Goal: Check status: Check status

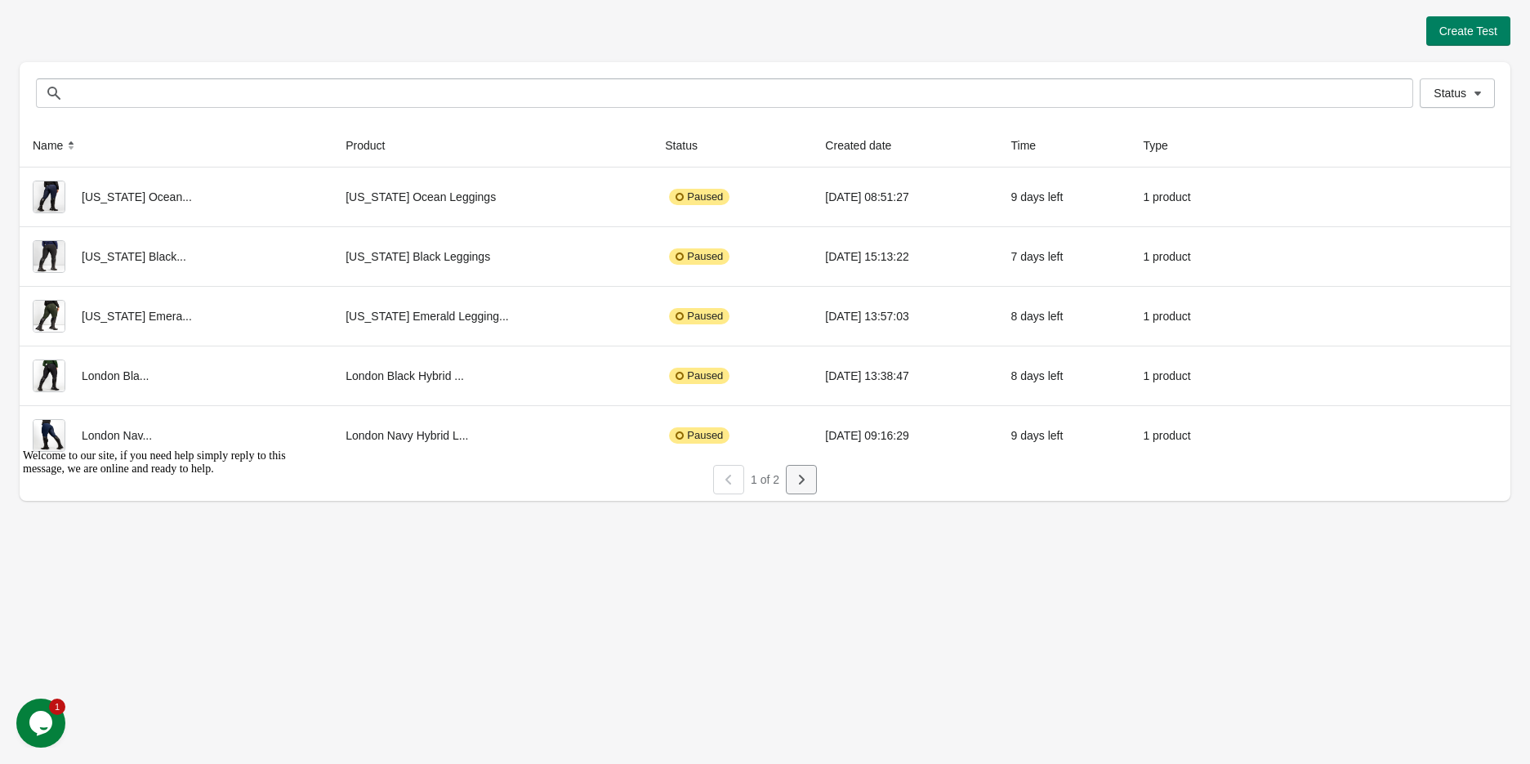
click at [794, 486] on icon "button" at bounding box center [801, 479] width 16 height 16
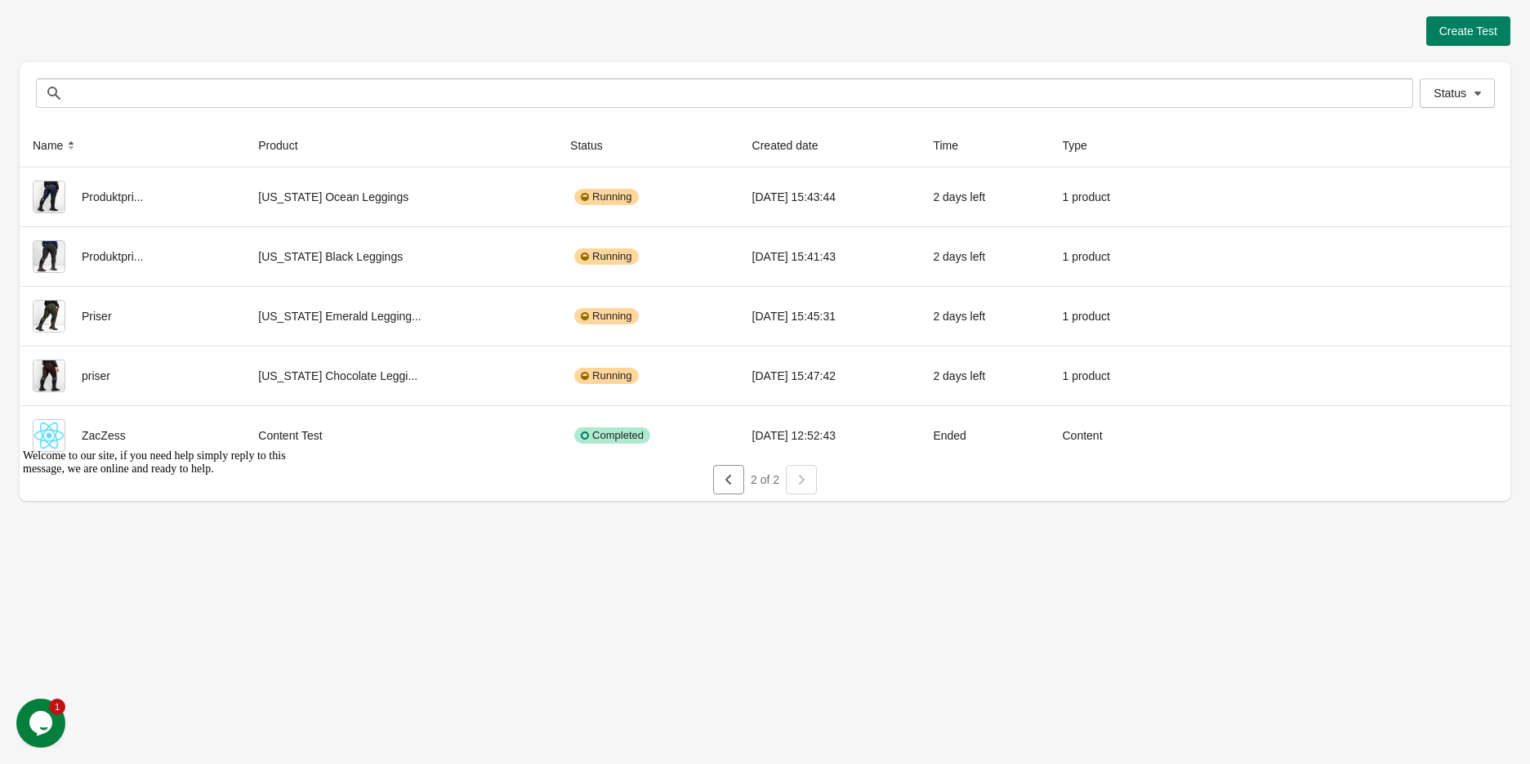
drag, startPoint x: 1416, startPoint y: 194, endPoint x: 1468, endPoint y: 568, distance: 376.8
click at [1519, 621] on div "Create Test Status Status Name Product Status Created date Time Type Produktpri…" at bounding box center [765, 382] width 1530 height 764
drag, startPoint x: 1415, startPoint y: 192, endPoint x: 988, endPoint y: 617, distance: 603.0
click at [996, 686] on div "Create Test Status Status Name Product Status Created date Time Type Produktpri…" at bounding box center [765, 382] width 1530 height 764
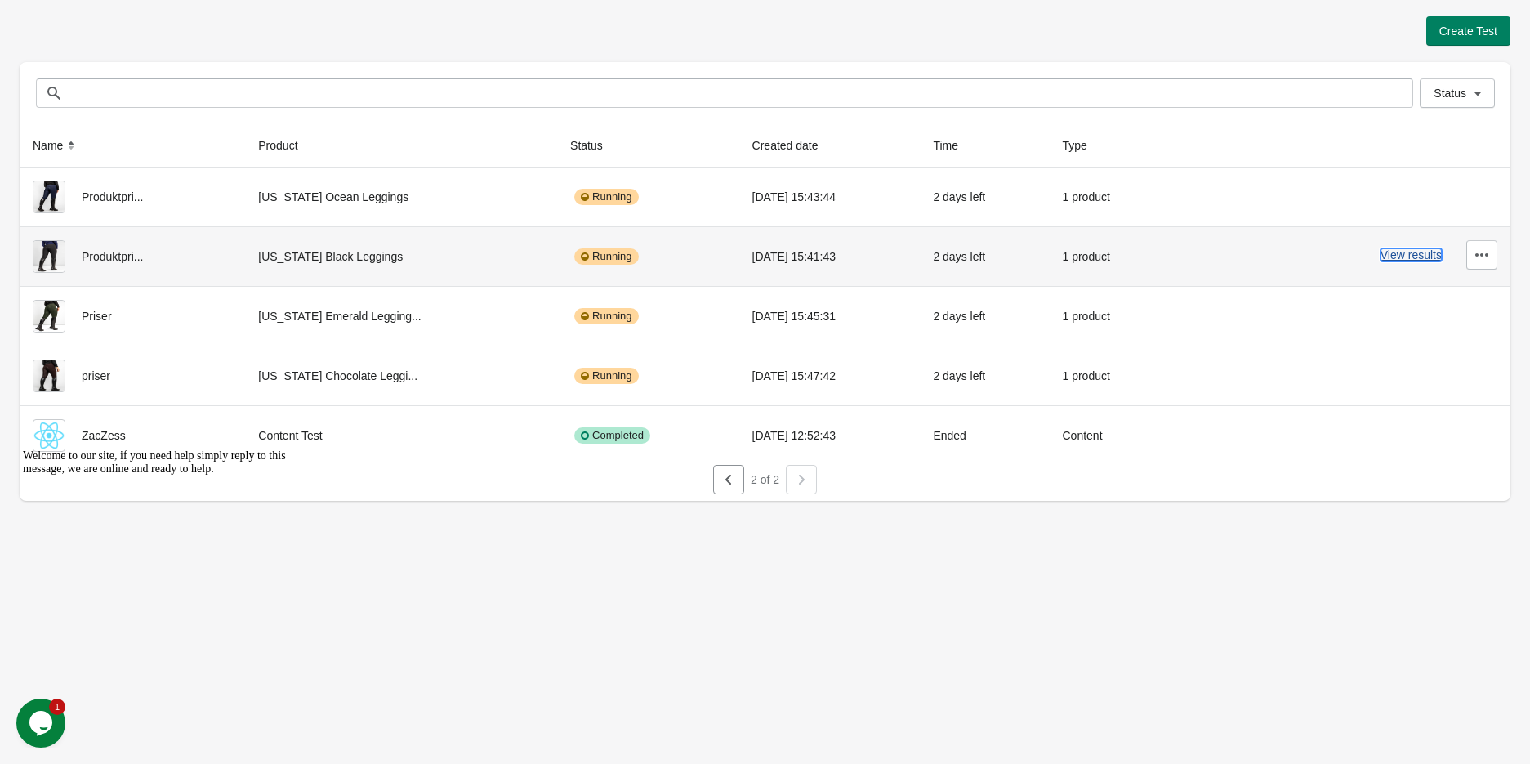
click at [1425, 253] on button "View results" at bounding box center [1410, 254] width 61 height 13
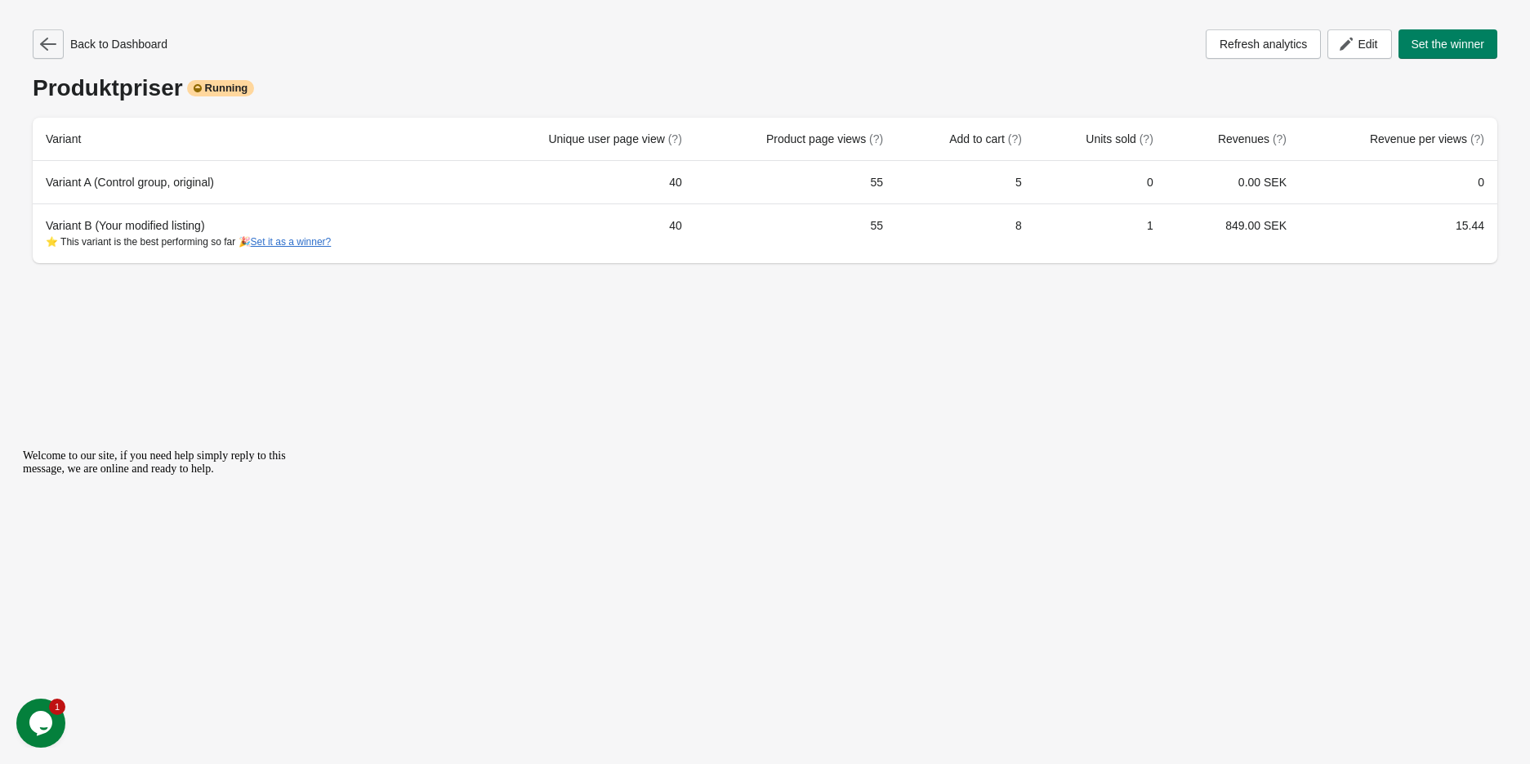
click at [43, 41] on icon "button" at bounding box center [48, 44] width 16 height 13
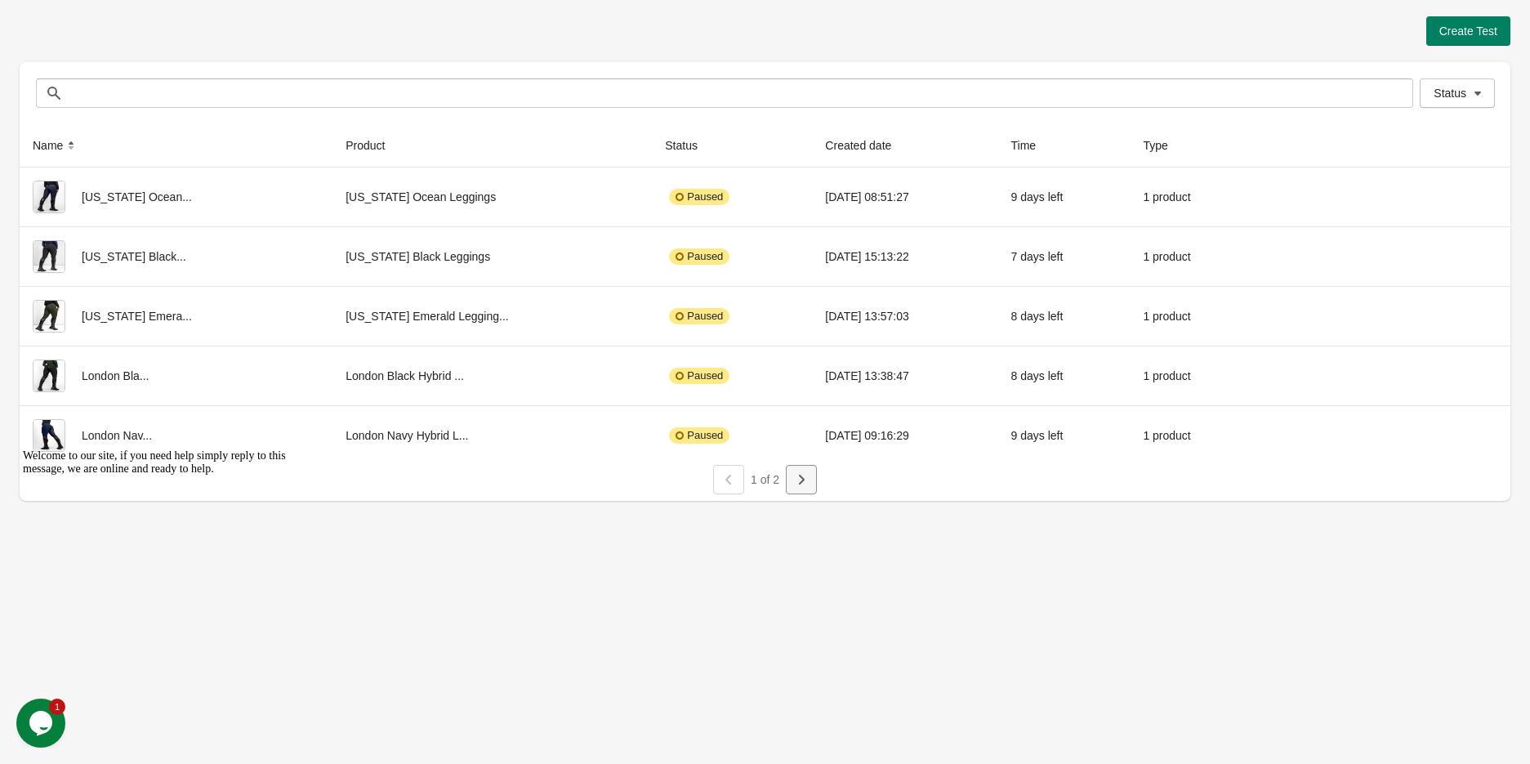
click at [787, 479] on button "button" at bounding box center [801, 479] width 31 height 29
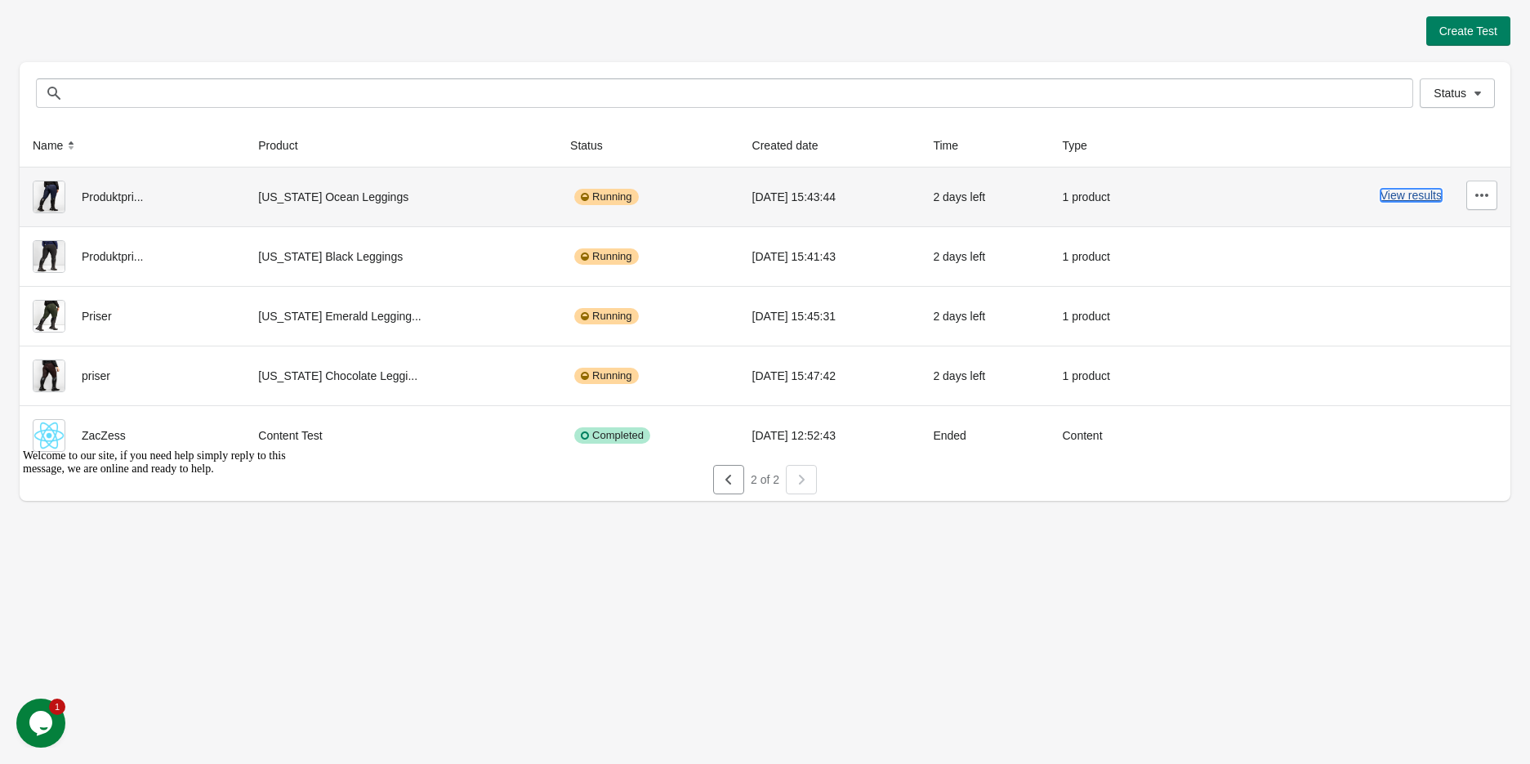
click at [1407, 189] on button "View results" at bounding box center [1410, 195] width 61 height 13
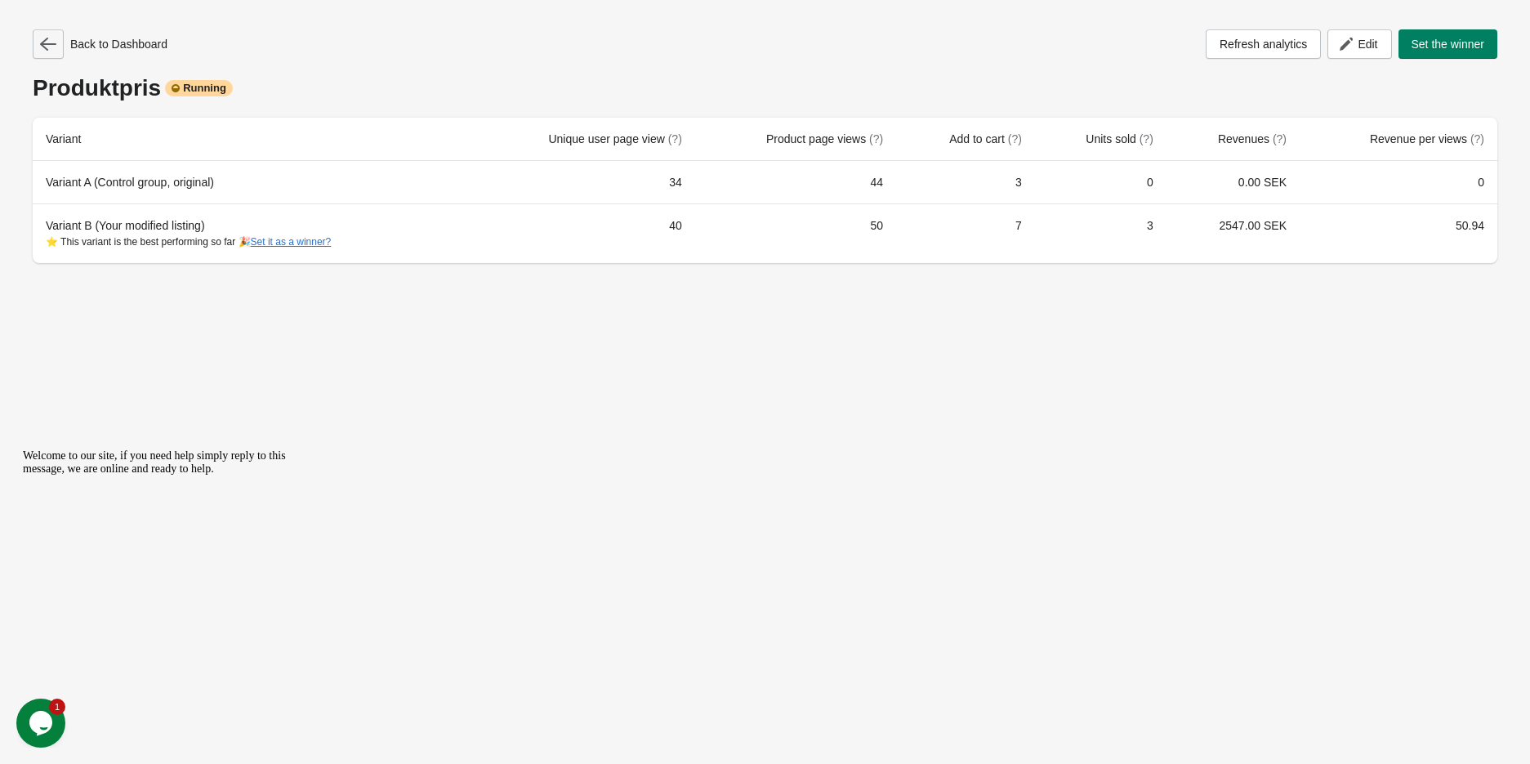
click at [43, 47] on icon "button" at bounding box center [48, 44] width 16 height 13
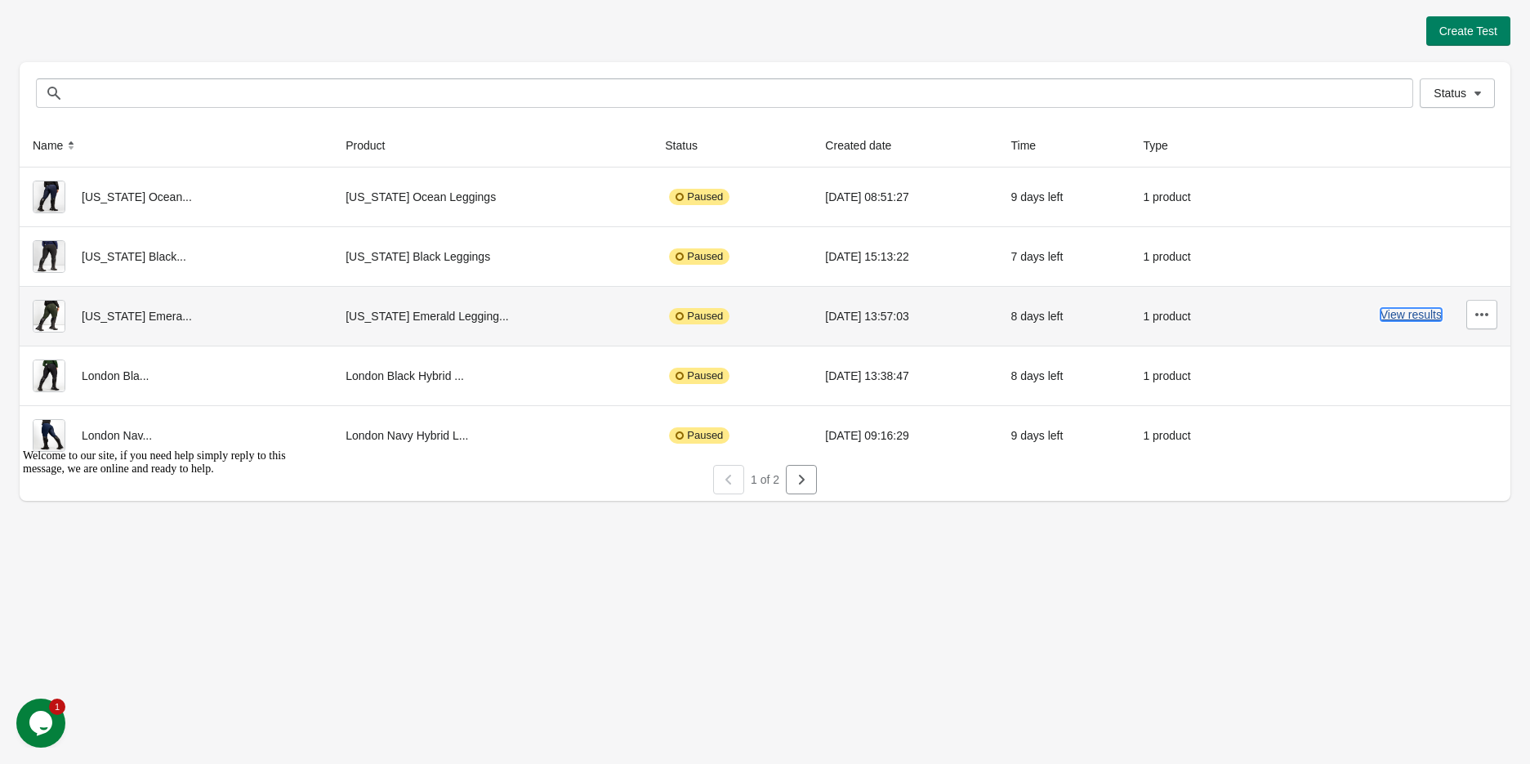
click at [1419, 314] on button "View results" at bounding box center [1410, 314] width 61 height 13
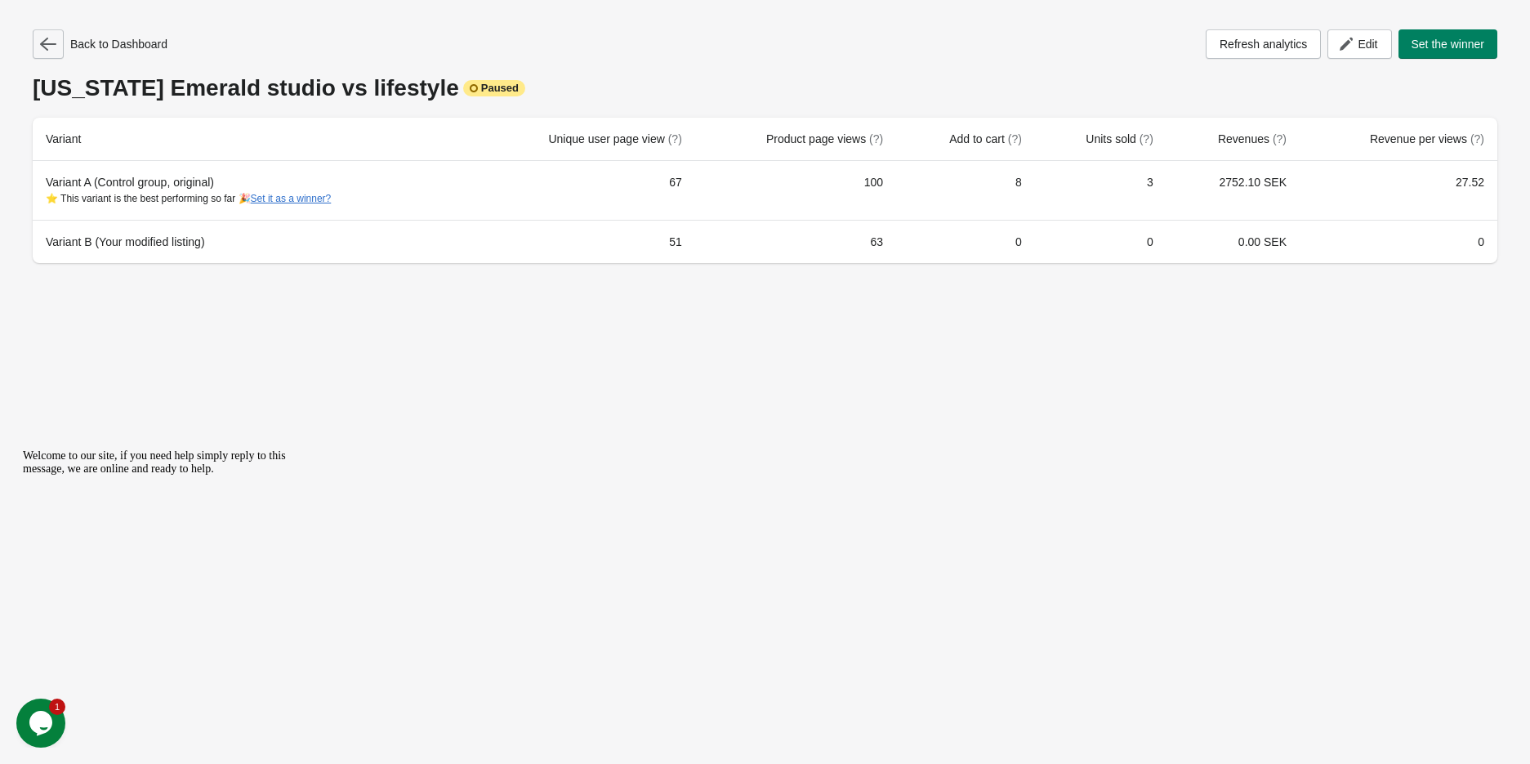
click at [56, 36] on icon "button" at bounding box center [48, 44] width 16 height 16
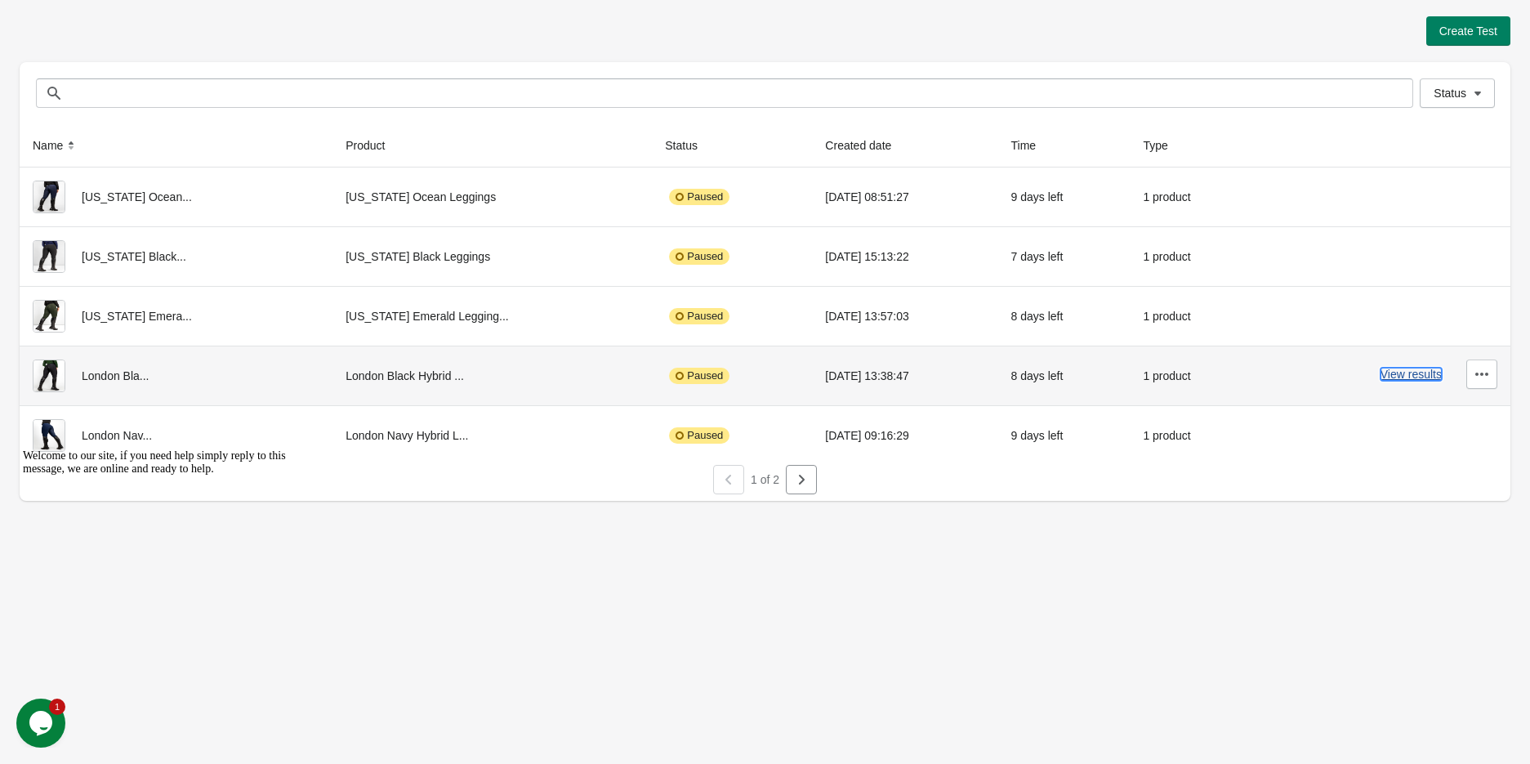
click at [1399, 374] on button "View results" at bounding box center [1410, 374] width 61 height 13
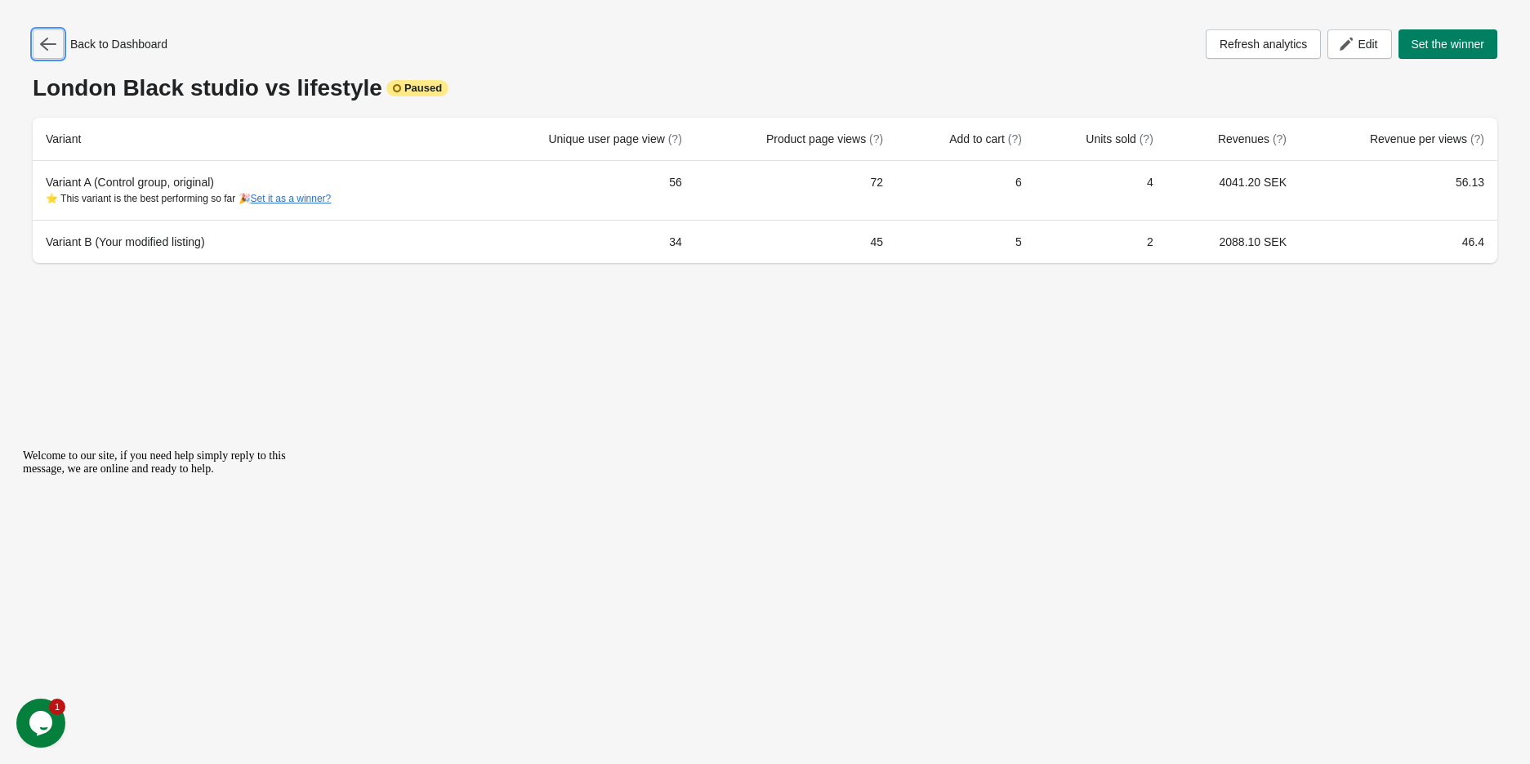
drag, startPoint x: 47, startPoint y: 34, endPoint x: 549, endPoint y: 325, distance: 580.4
click at [47, 34] on button "button" at bounding box center [48, 43] width 31 height 29
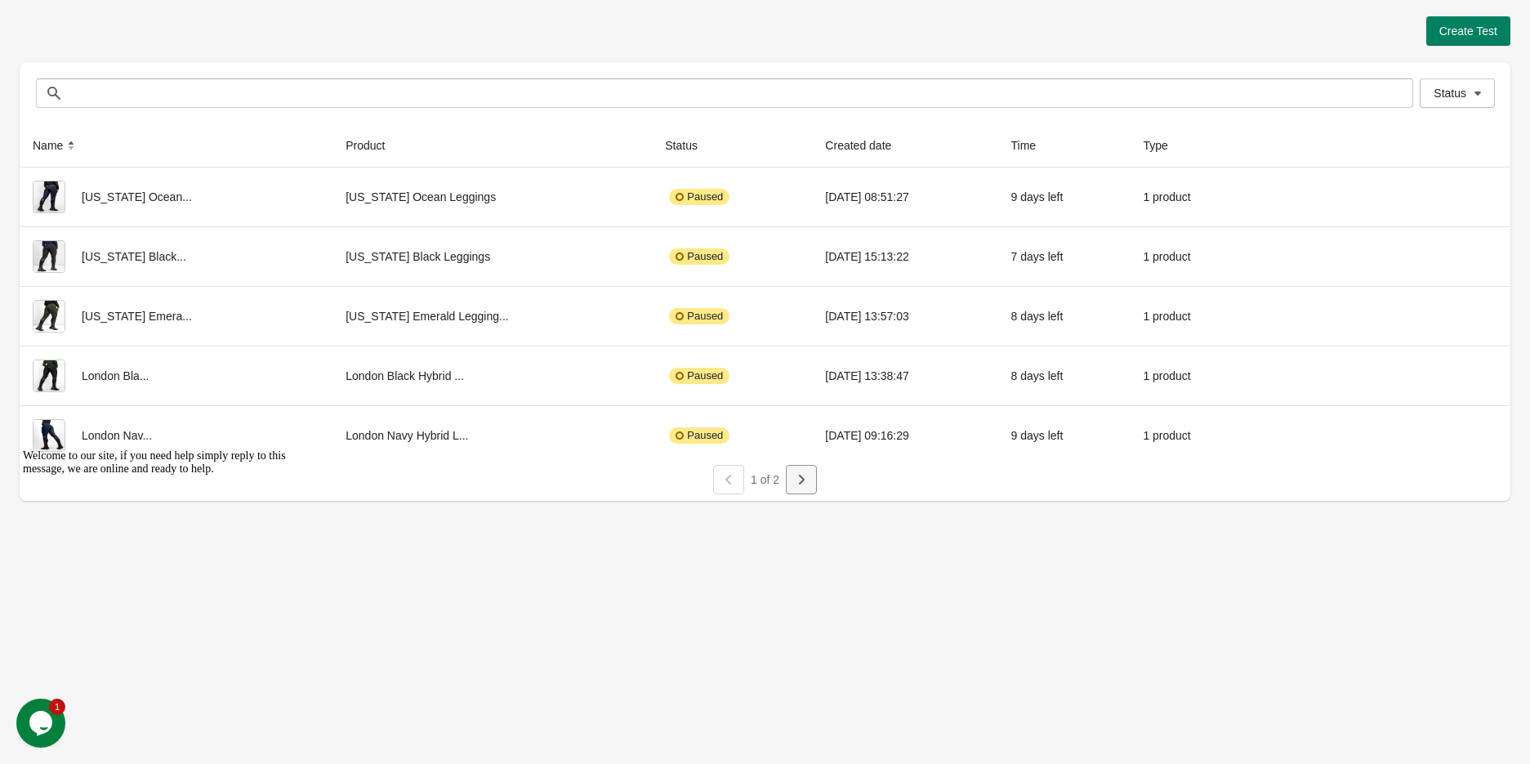
click at [805, 484] on icon "button" at bounding box center [801, 479] width 16 height 16
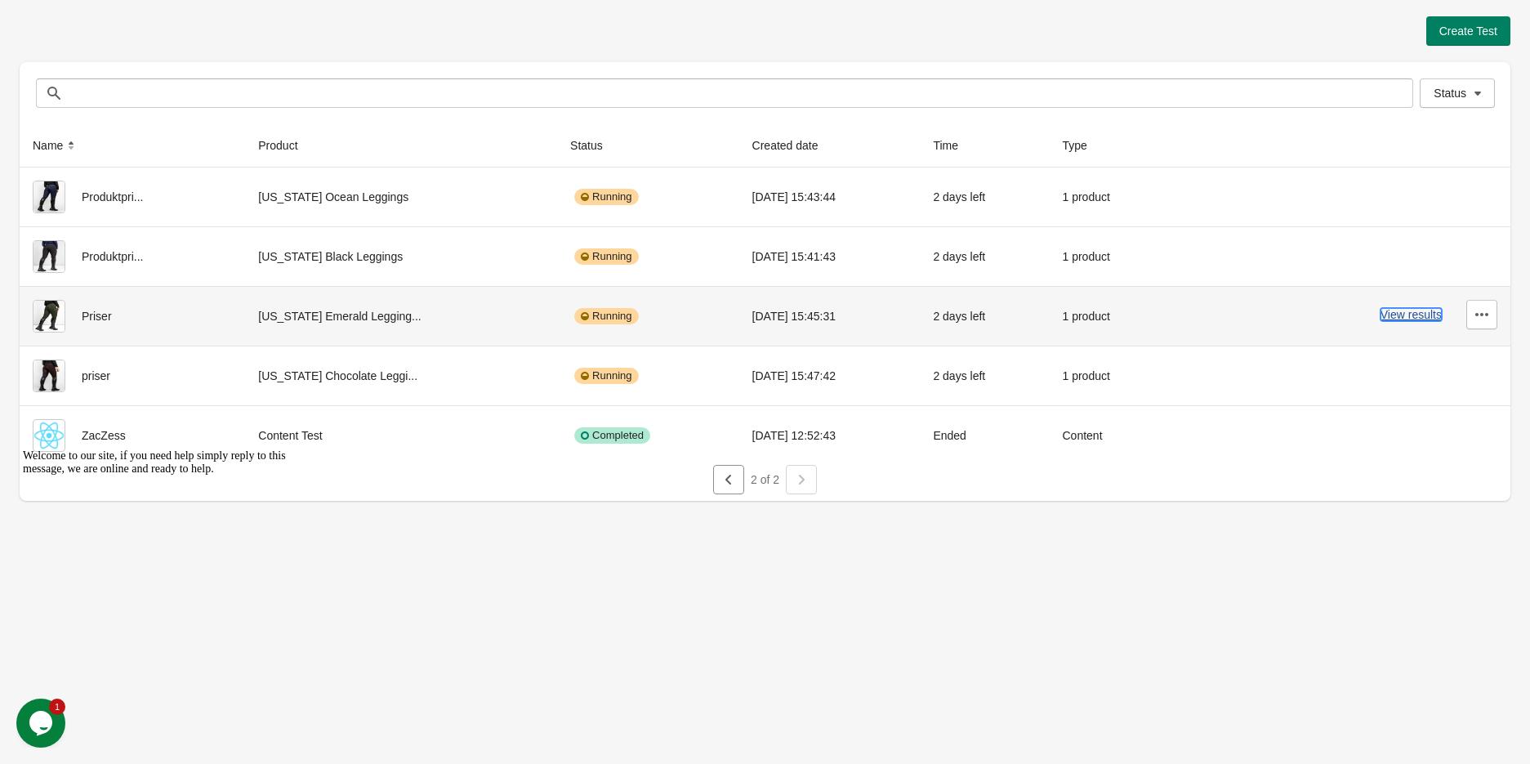
click at [1424, 315] on button "View results" at bounding box center [1410, 314] width 61 height 13
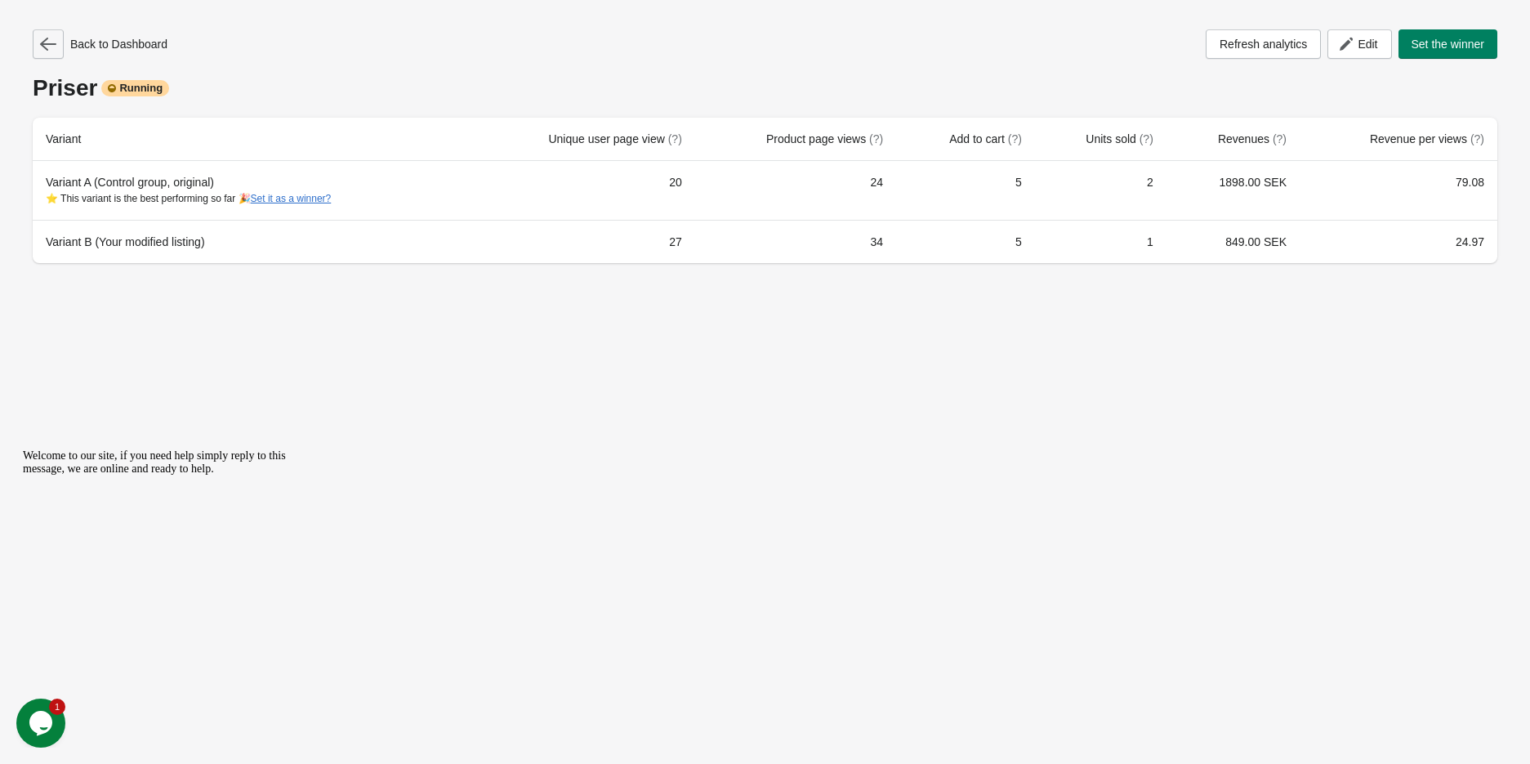
click at [49, 41] on icon "button" at bounding box center [48, 44] width 16 height 16
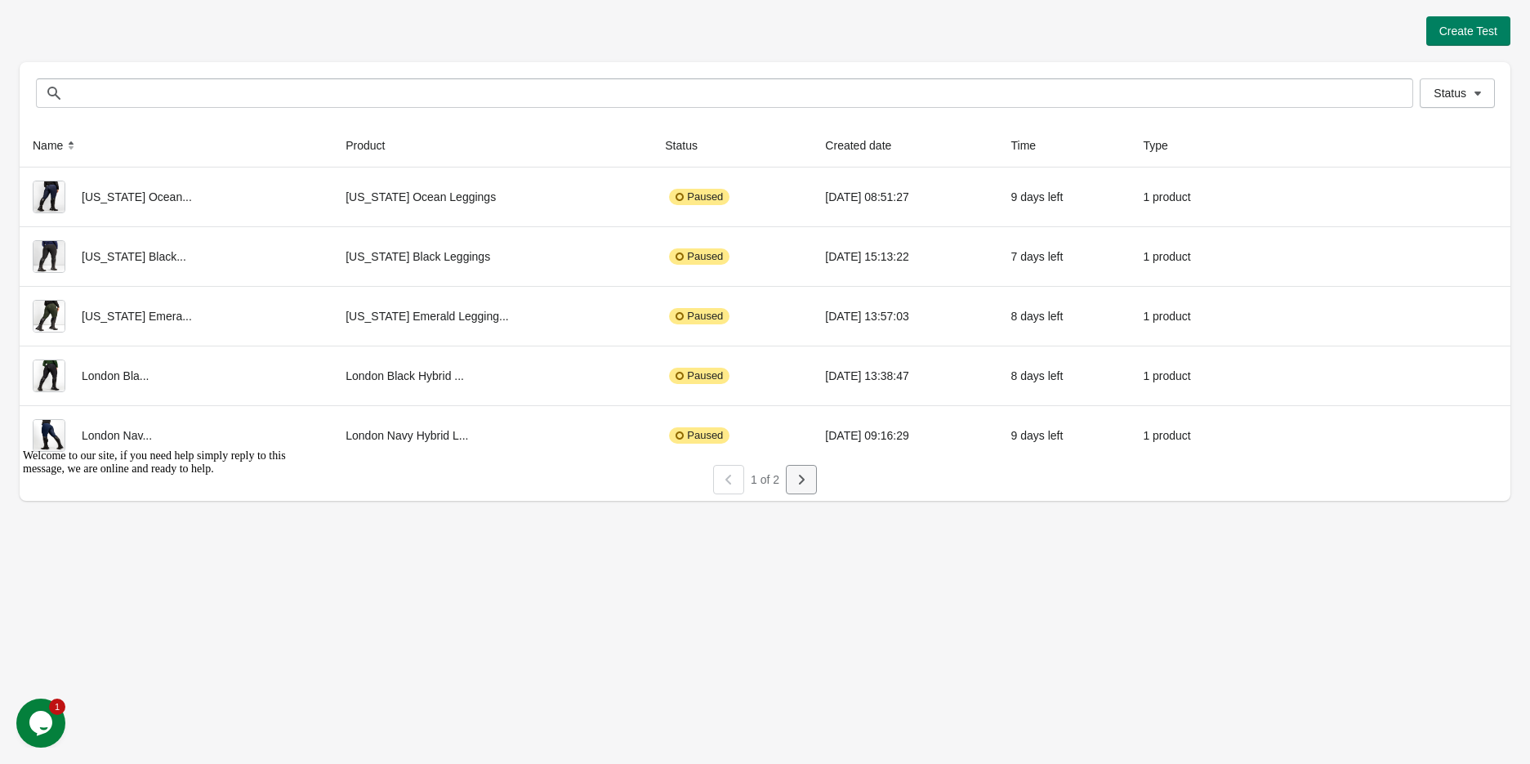
click at [809, 479] on icon "button" at bounding box center [801, 479] width 16 height 16
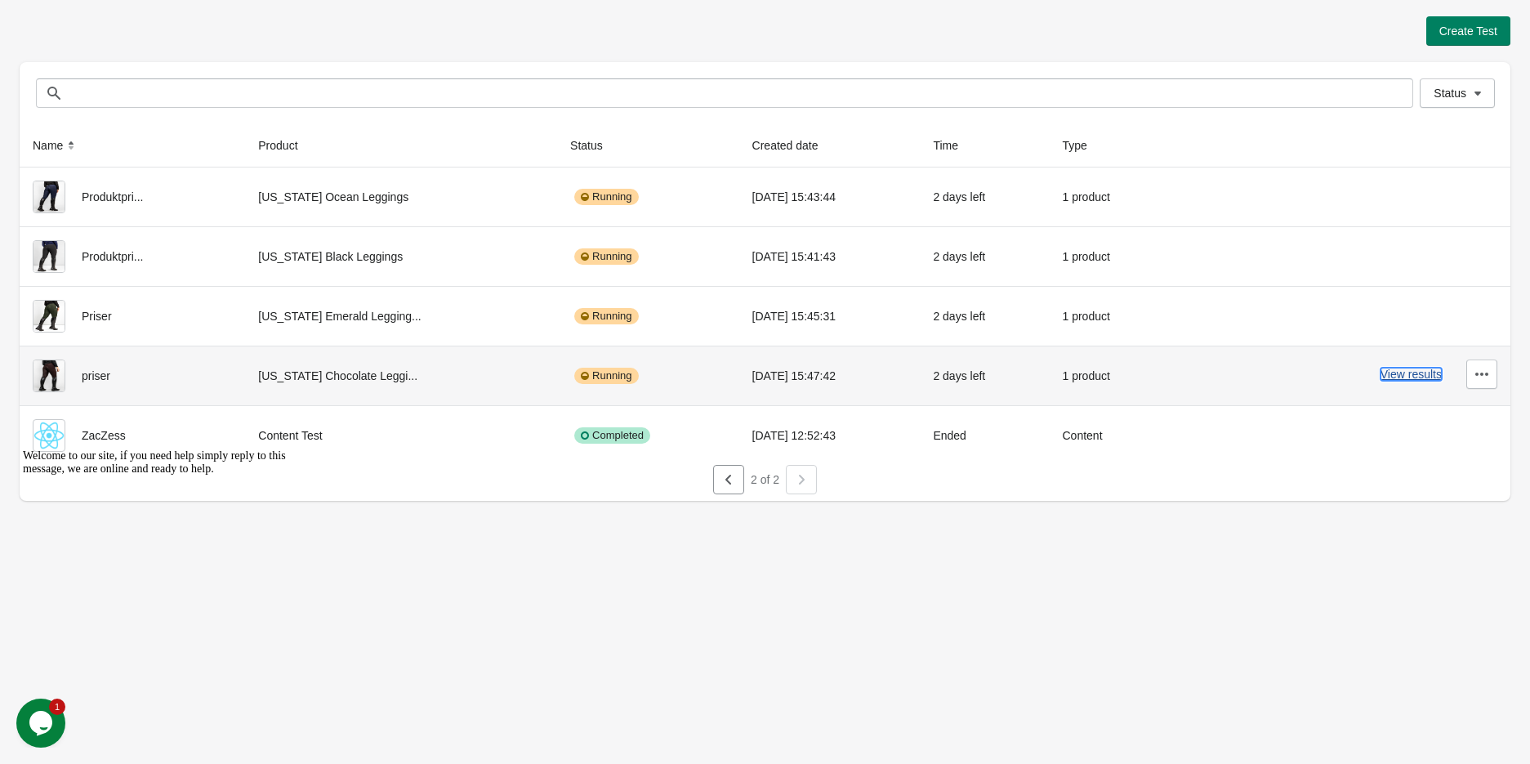
click at [1399, 374] on button "View results" at bounding box center [1410, 374] width 61 height 13
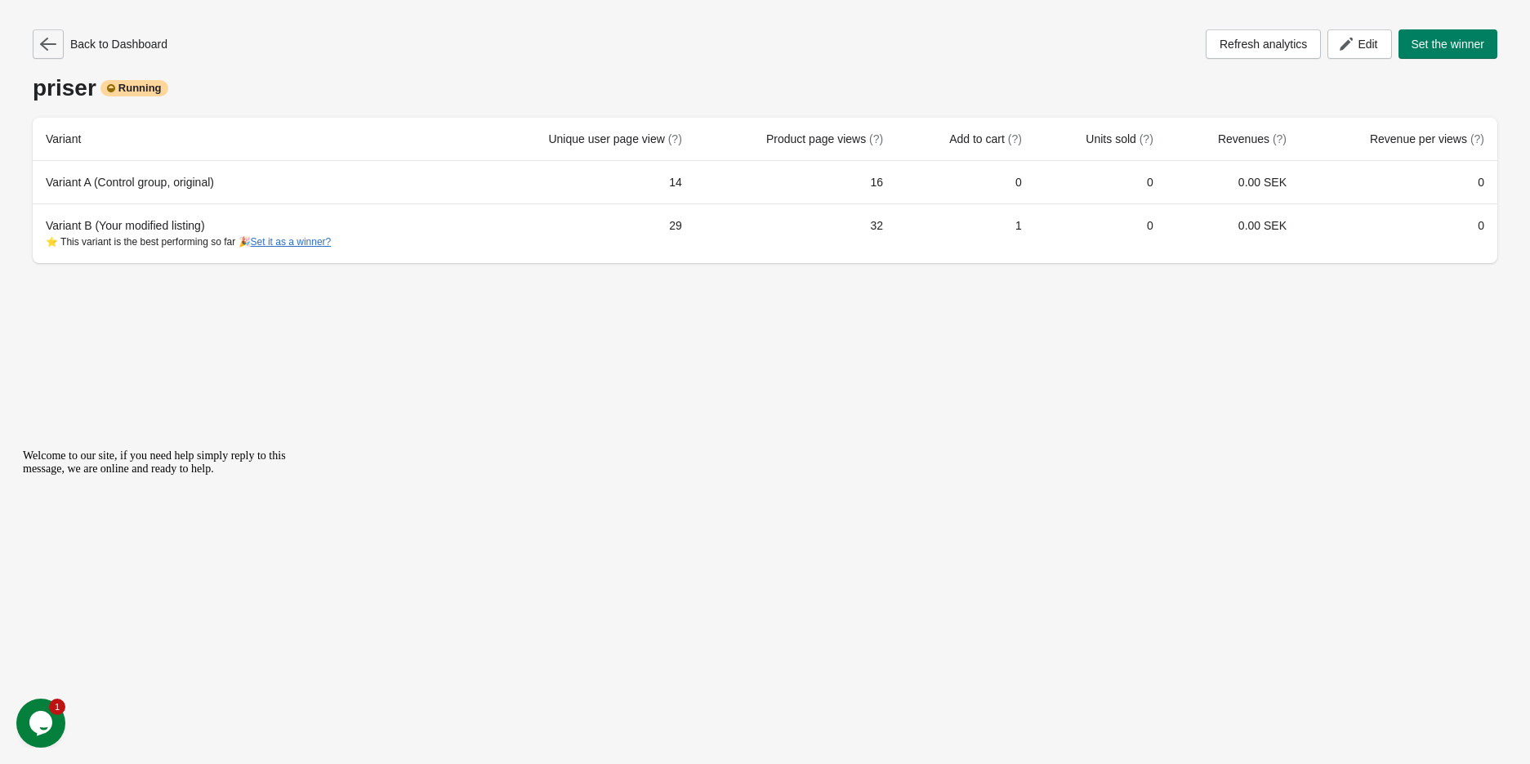
click at [55, 50] on icon "button" at bounding box center [48, 44] width 16 height 16
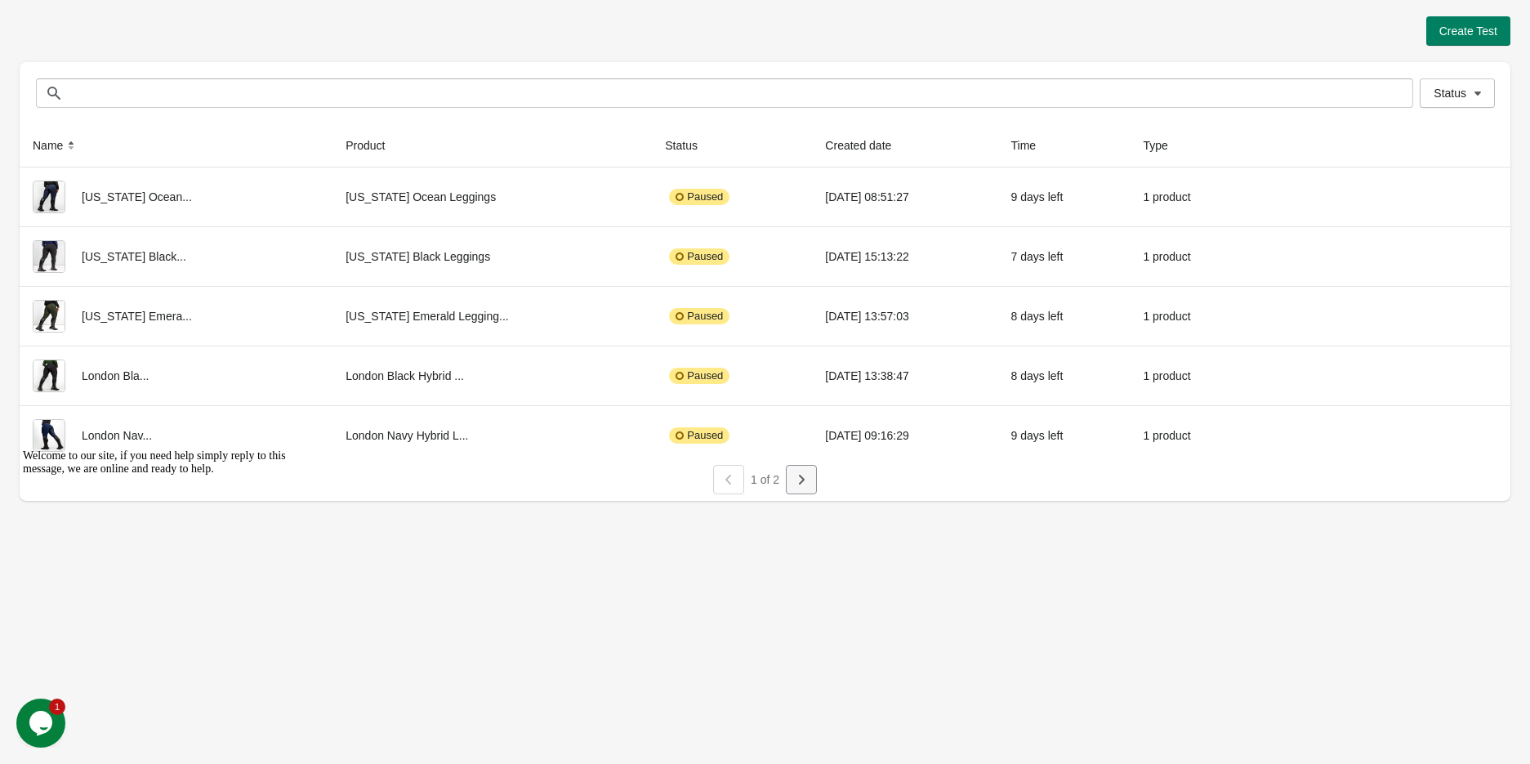
click at [811, 487] on button "button" at bounding box center [801, 479] width 31 height 29
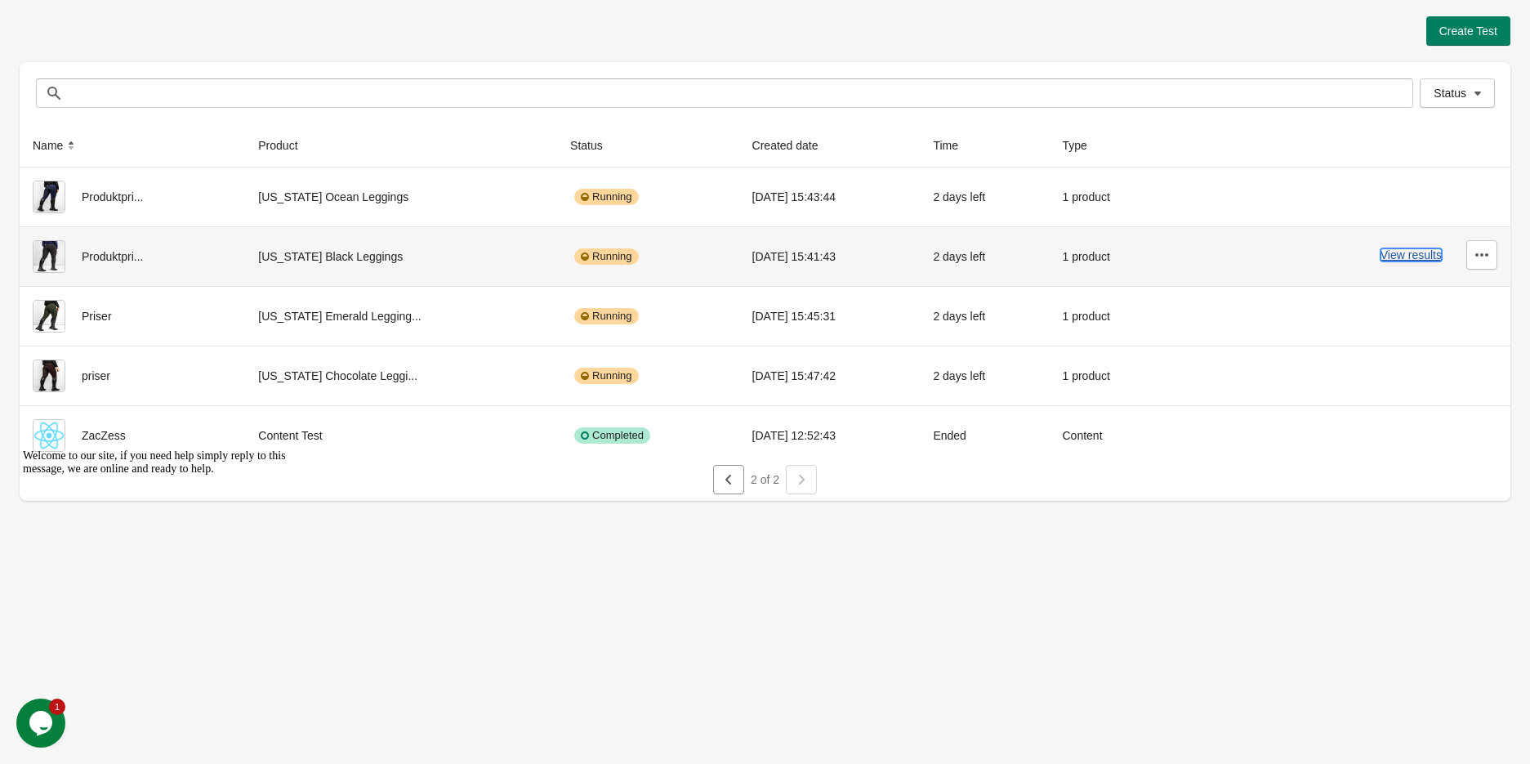
click at [1408, 256] on button "View results" at bounding box center [1410, 254] width 61 height 13
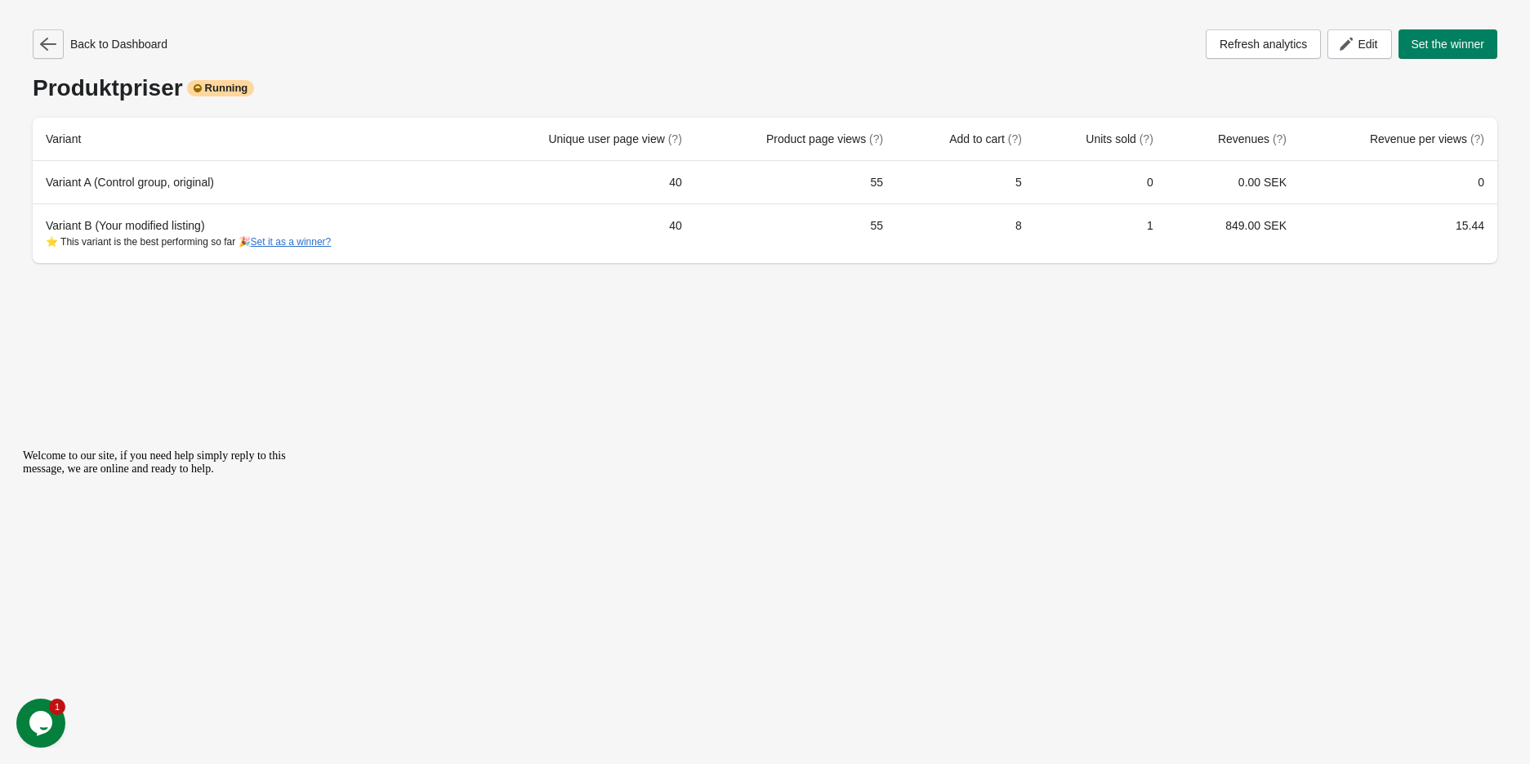
click at [36, 43] on button "button" at bounding box center [48, 43] width 31 height 29
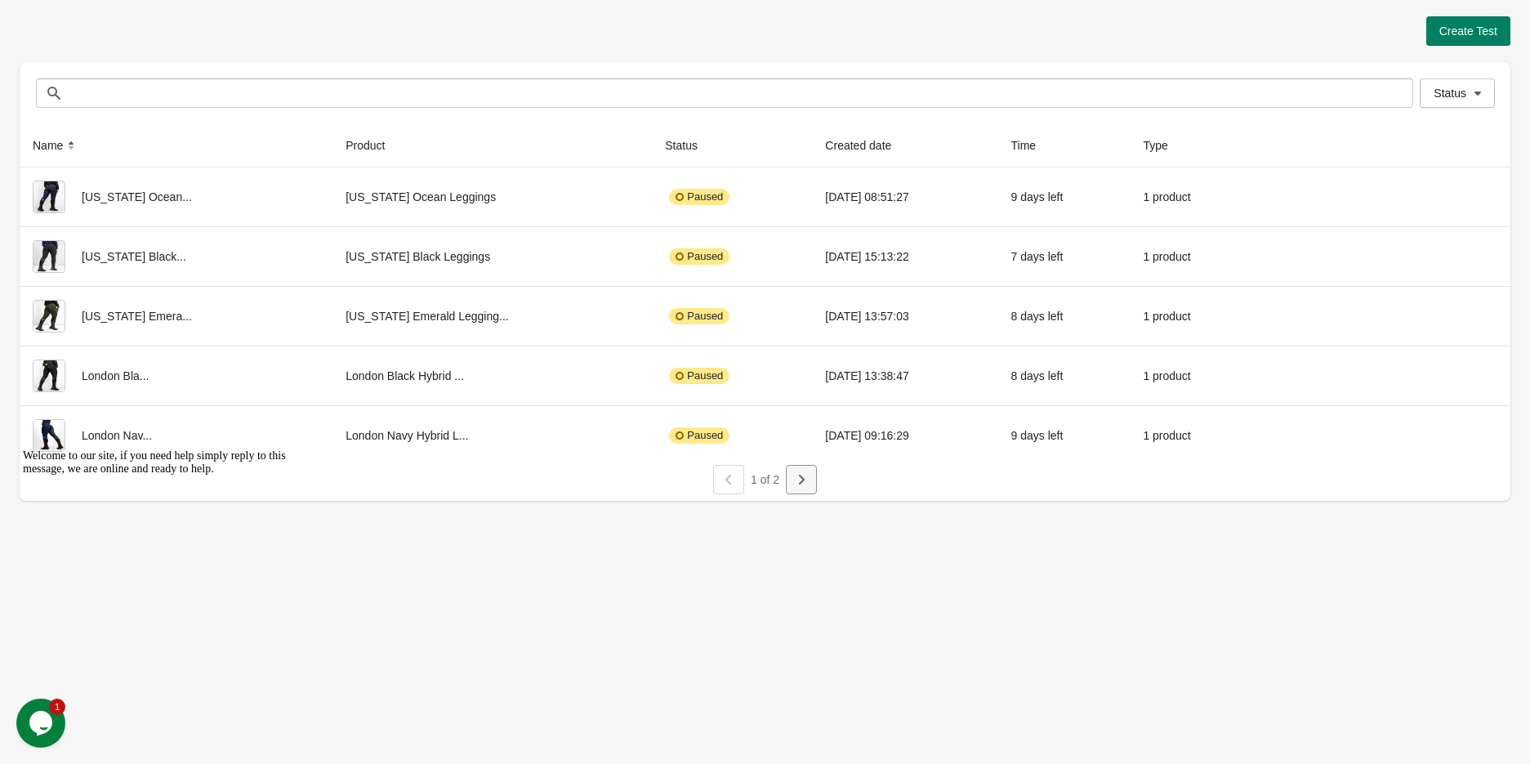
click at [787, 477] on button "button" at bounding box center [801, 479] width 31 height 29
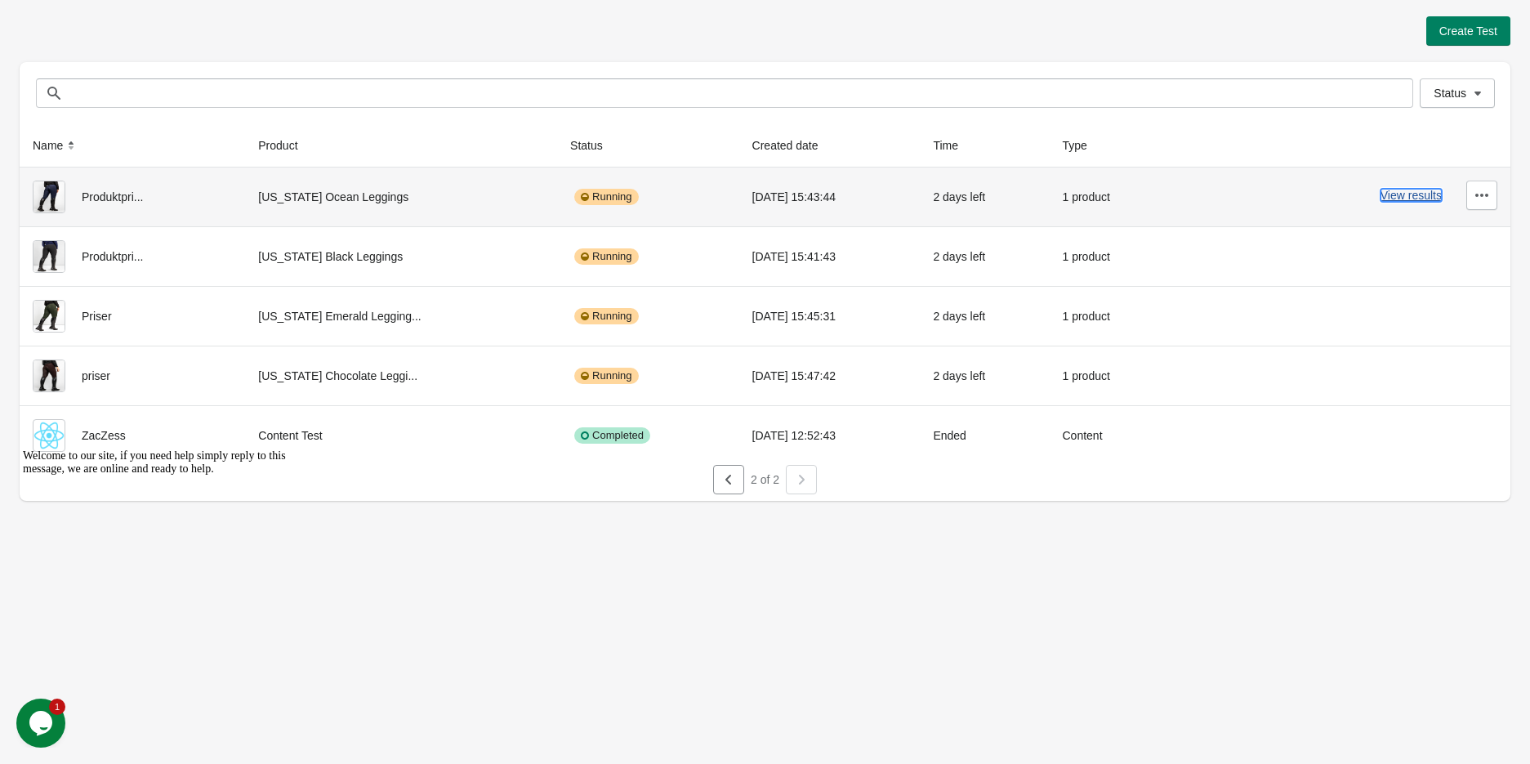
click at [1394, 191] on button "View results" at bounding box center [1410, 195] width 61 height 13
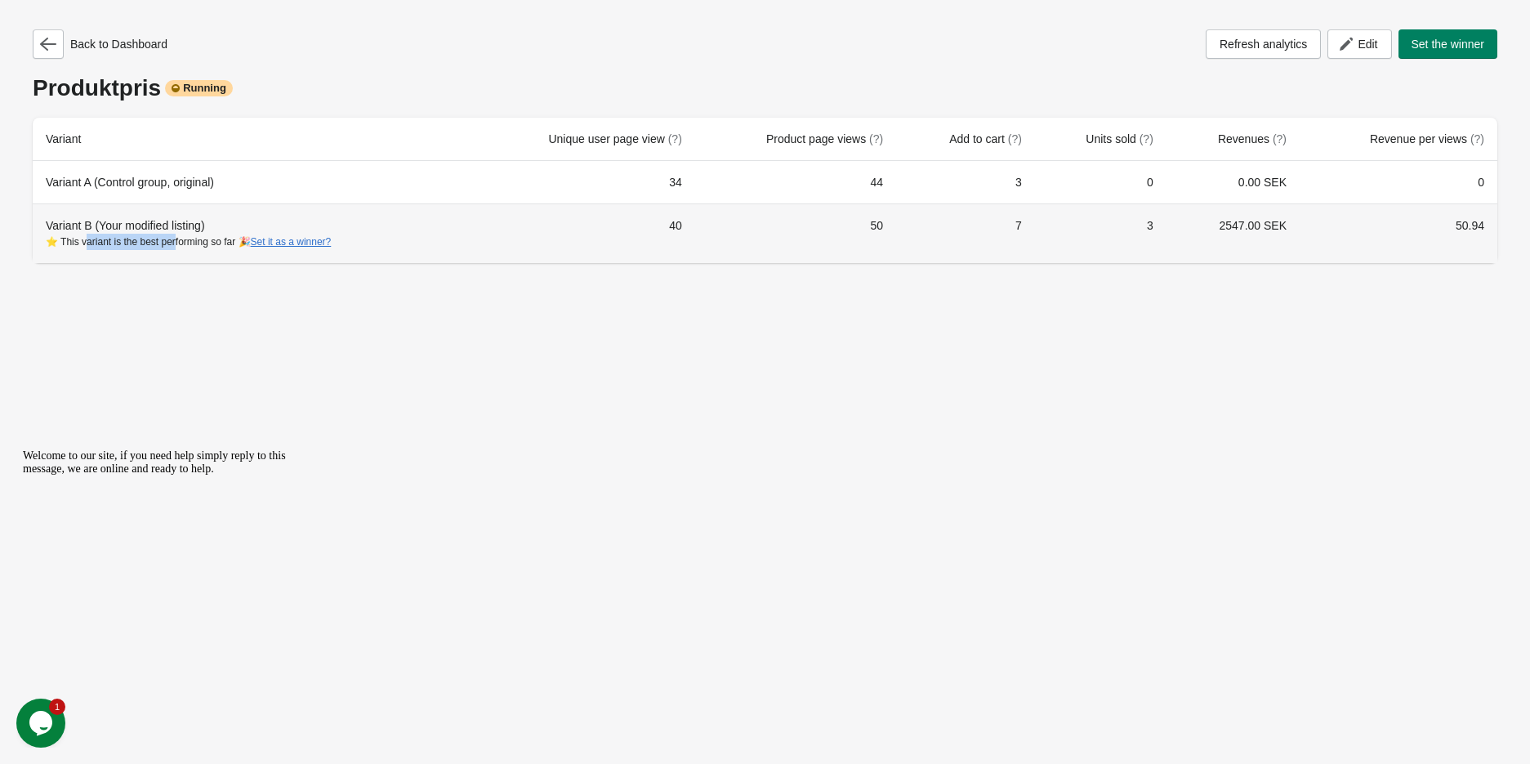
drag, startPoint x: 175, startPoint y: 252, endPoint x: 85, endPoint y: 246, distance: 90.0
click at [85, 246] on th "Variant B (Your modified listing) ⭐ This variant is the best performing so far …" at bounding box center [252, 233] width 438 height 60
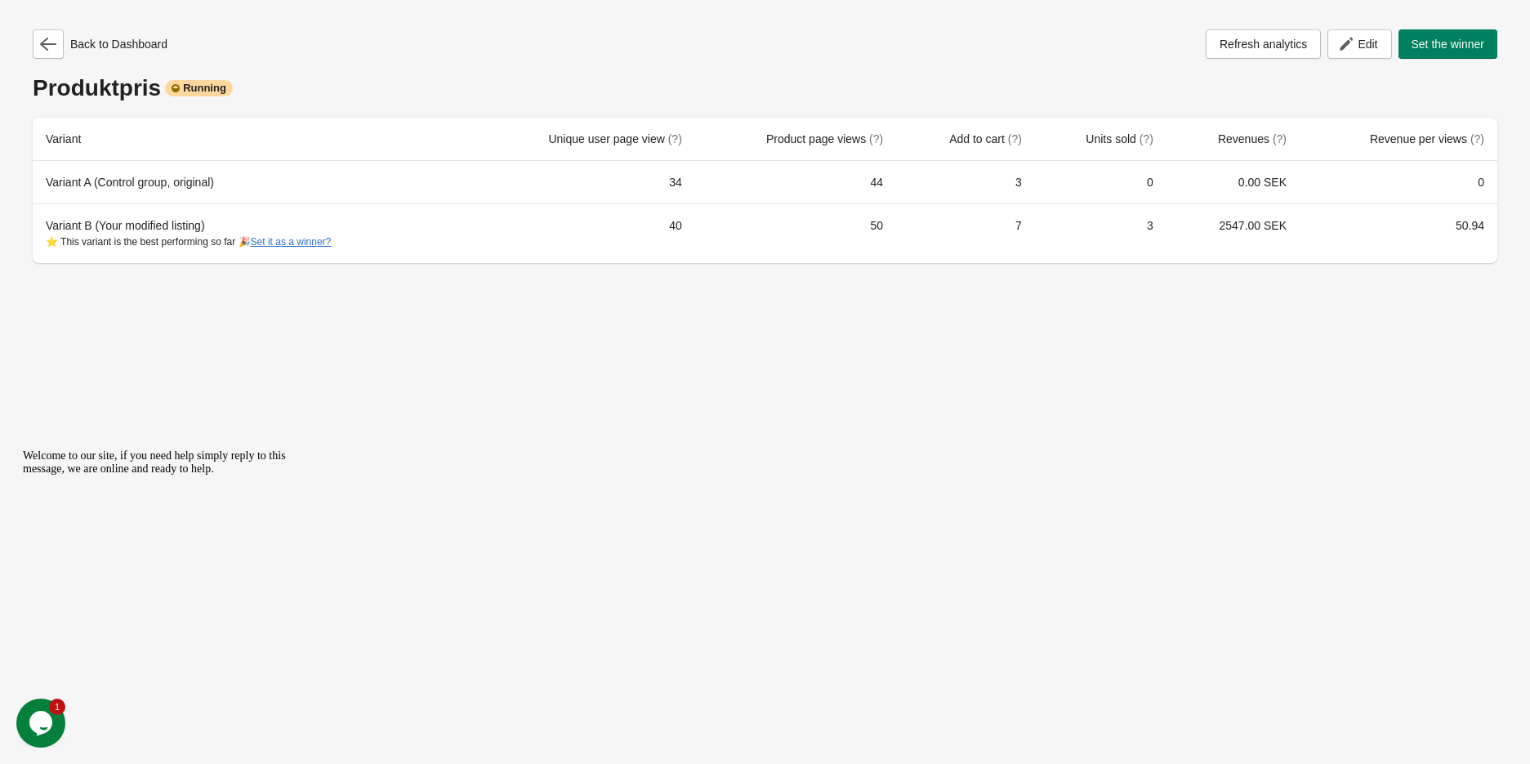
click at [207, 292] on div "Back to Dashboard Refresh analytics Edit Set the winner Produktpris Running Var…" at bounding box center [765, 382] width 1530 height 764
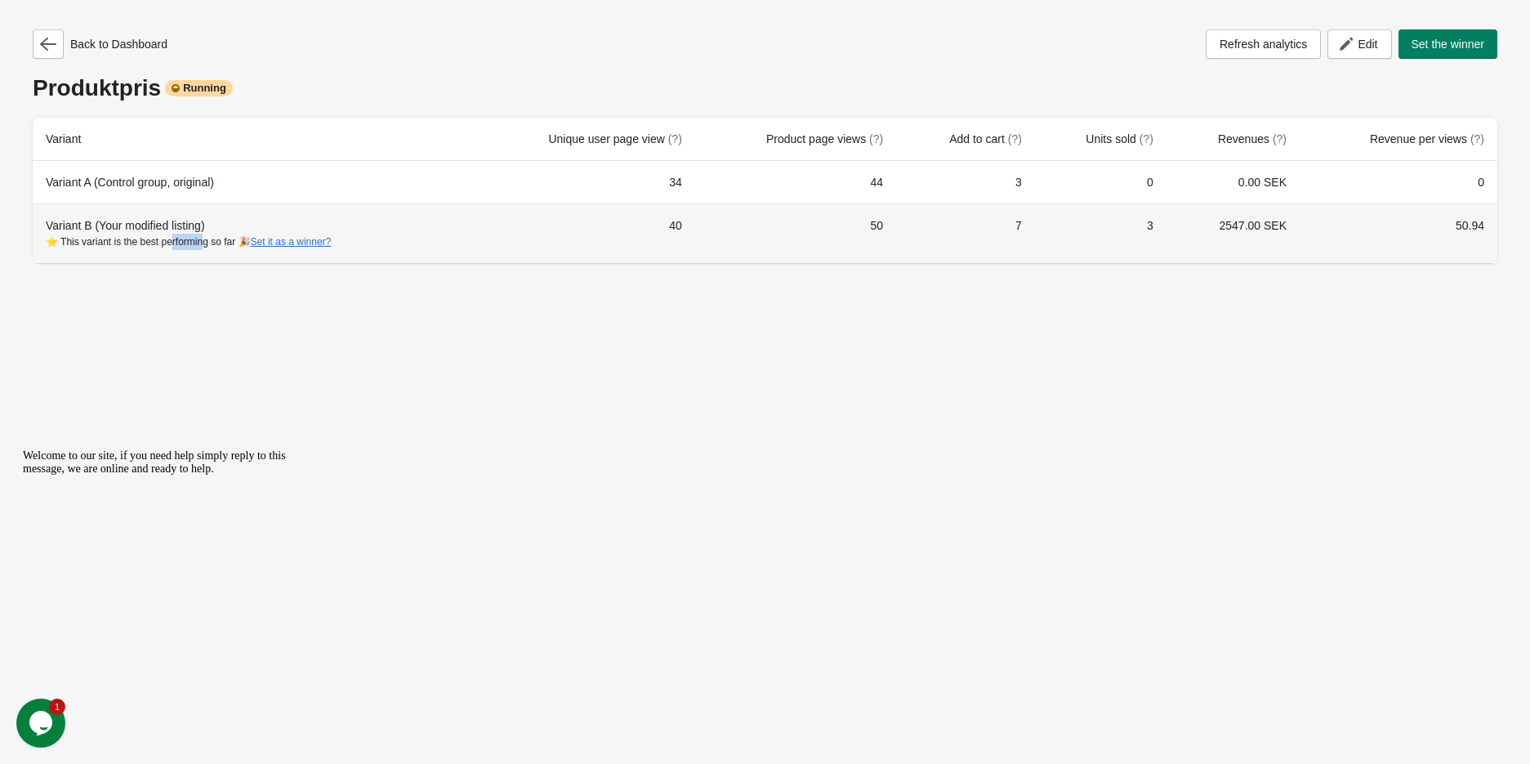
drag, startPoint x: 202, startPoint y: 239, endPoint x: 167, endPoint y: 247, distance: 35.1
click at [168, 246] on div "⭐ This variant is the best performing so far 🎉 Set it as a winner?" at bounding box center [252, 242] width 412 height 16
click at [173, 241] on div "⭐ This variant is the best performing so far 🎉 Set it as a winner?" at bounding box center [252, 242] width 412 height 16
drag, startPoint x: 155, startPoint y: 242, endPoint x: 222, endPoint y: 241, distance: 67.0
click at [222, 241] on div "⭐ This variant is the best performing so far 🎉 Set it as a winner?" at bounding box center [252, 242] width 412 height 16
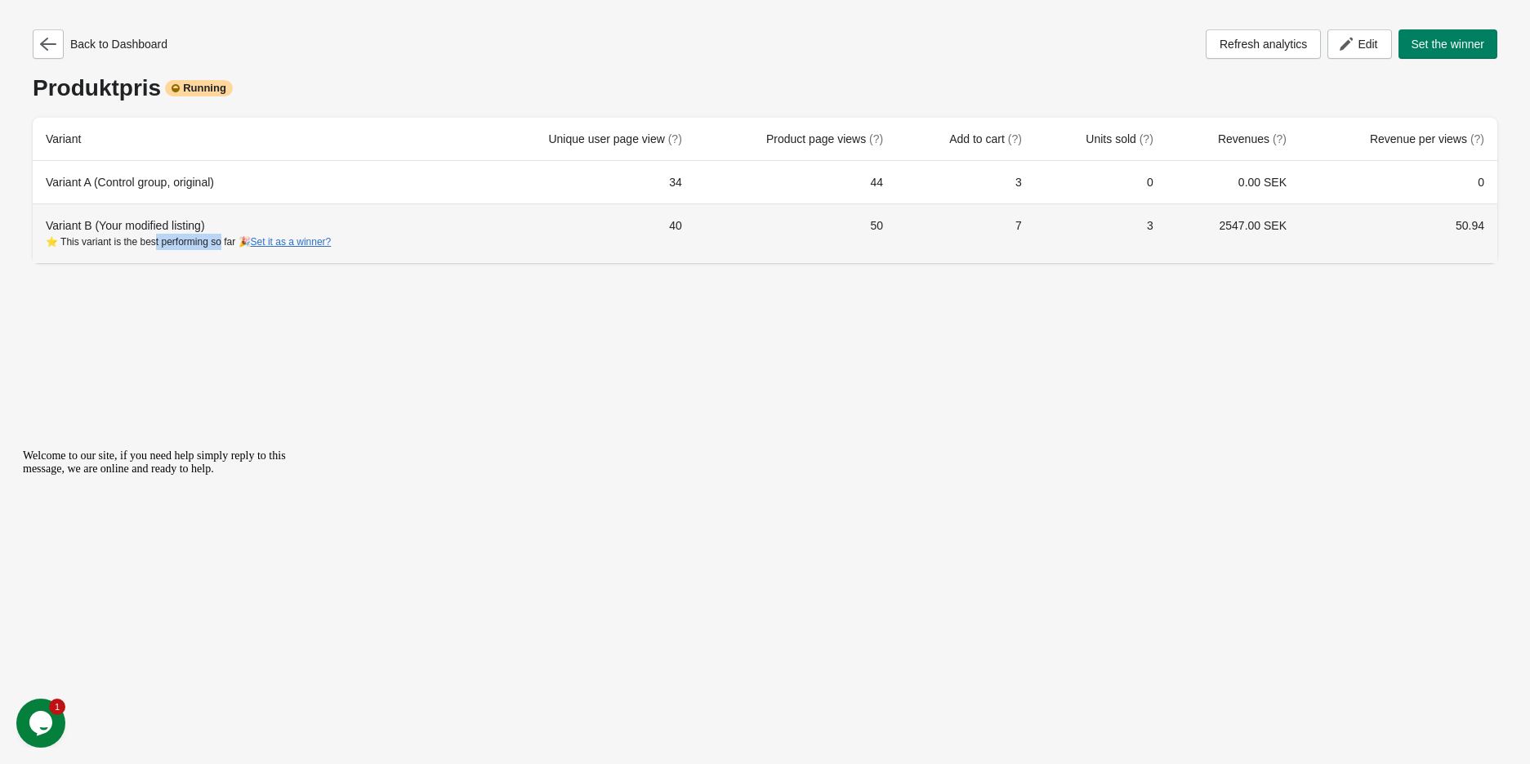
click at [222, 241] on div "⭐ This variant is the best performing so far 🎉 Set it as a winner?" at bounding box center [252, 242] width 412 height 16
drag, startPoint x: 233, startPoint y: 240, endPoint x: 148, endPoint y: 240, distance: 84.9
click at [148, 240] on div "⭐ This variant is the best performing so far 🎉 Set it as a winner?" at bounding box center [252, 242] width 412 height 16
drag, startPoint x: 161, startPoint y: 241, endPoint x: 207, endPoint y: 243, distance: 45.8
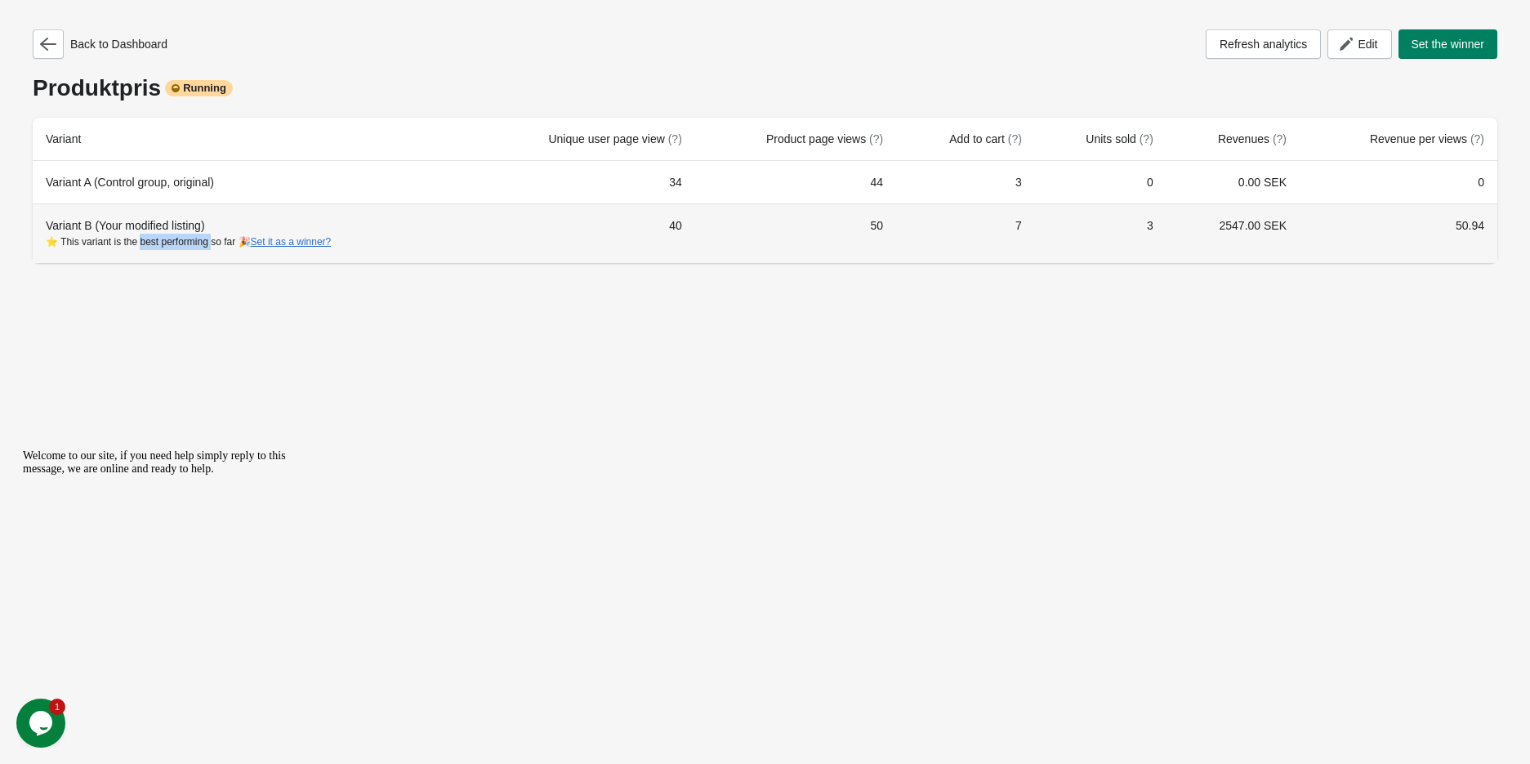
click at [207, 243] on div "⭐ This variant is the best performing so far 🎉 Set it as a winner?" at bounding box center [252, 242] width 412 height 16
